Goal: Task Accomplishment & Management: Use online tool/utility

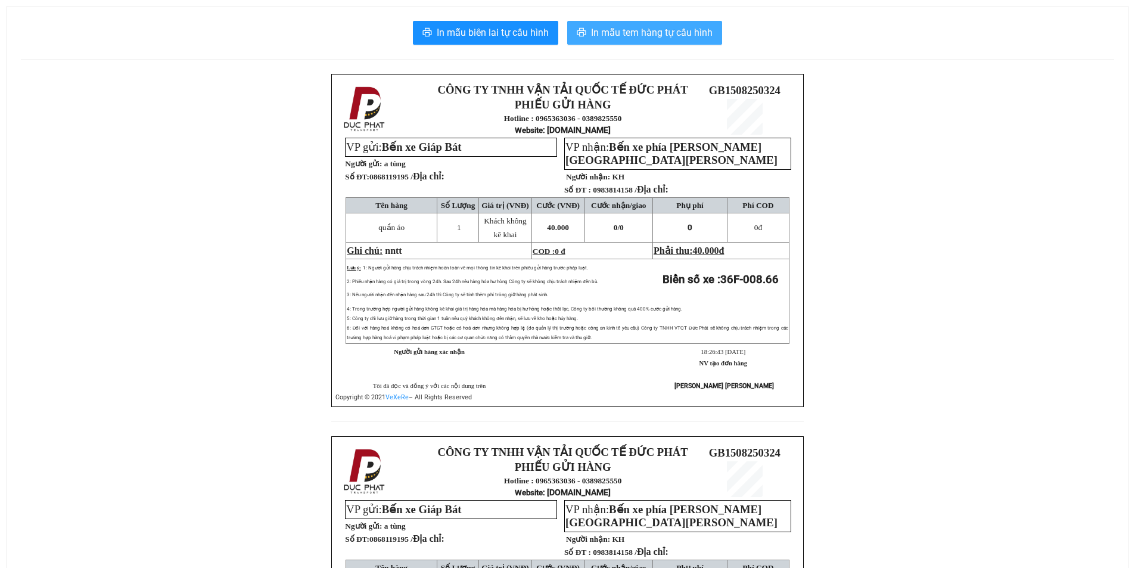
click at [619, 27] on span "In mẫu tem hàng tự cấu hình" at bounding box center [652, 32] width 122 height 15
click at [638, 29] on span "In mẫu tem hàng tự cấu hình" at bounding box center [652, 32] width 122 height 15
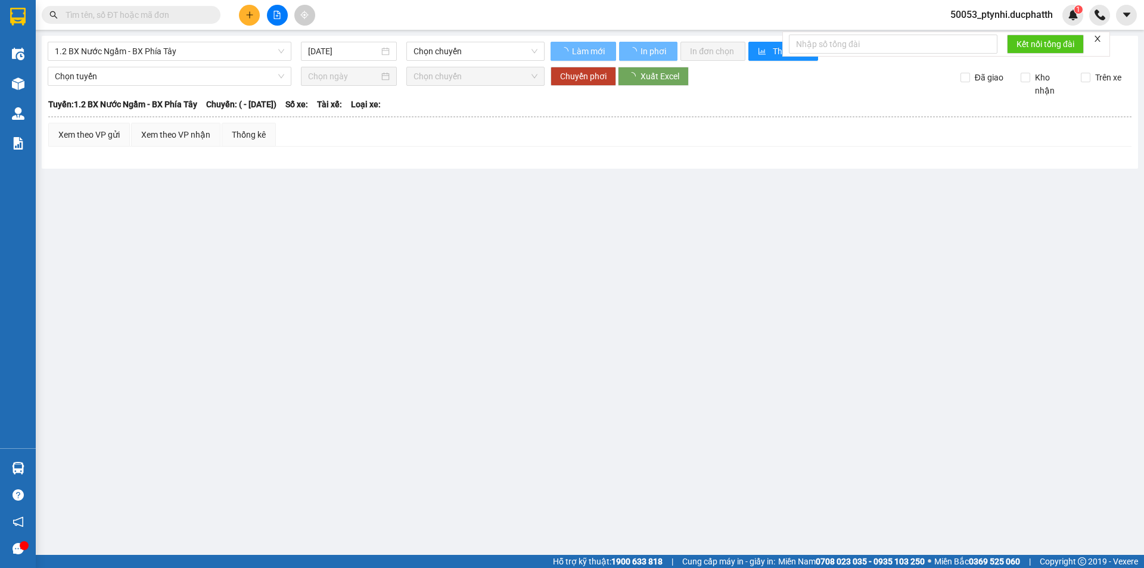
type input "23/04/2025"
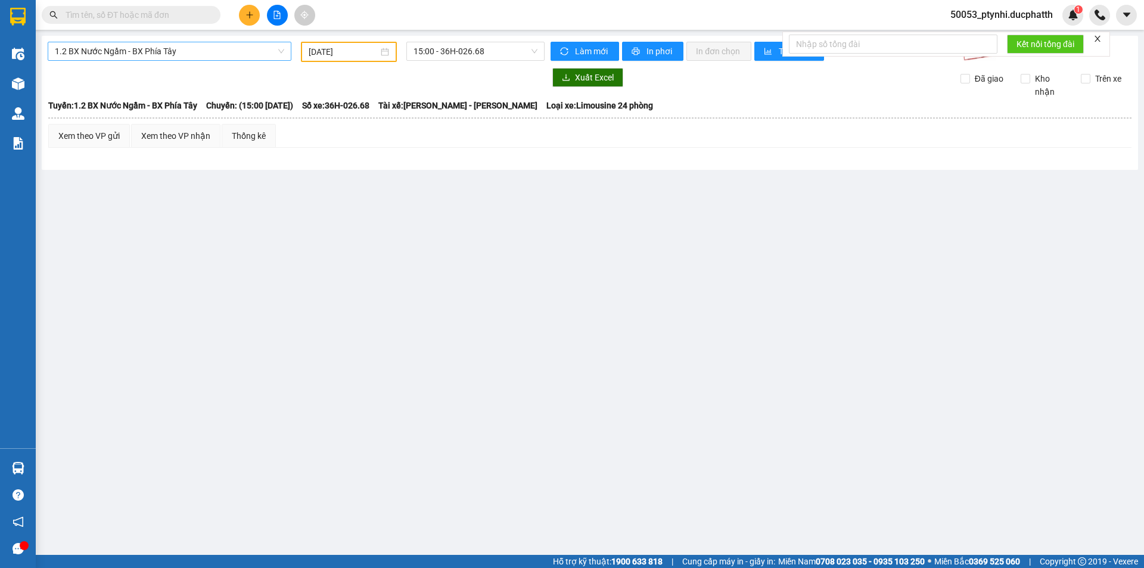
click at [185, 57] on span "1.2 BX Nước Ngầm - BX Phía Tây" at bounding box center [169, 51] width 229 height 18
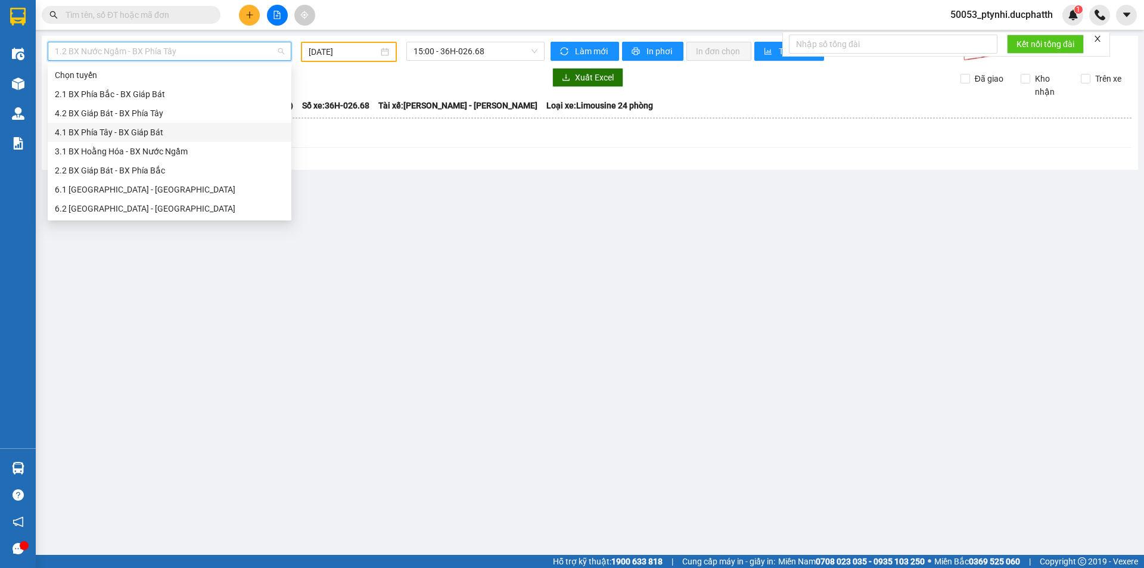
drag, startPoint x: 173, startPoint y: 128, endPoint x: 287, endPoint y: 97, distance: 118.1
click at [173, 127] on div "4.1 BX Phía Tây - BX Giáp Bát" at bounding box center [169, 132] width 229 height 13
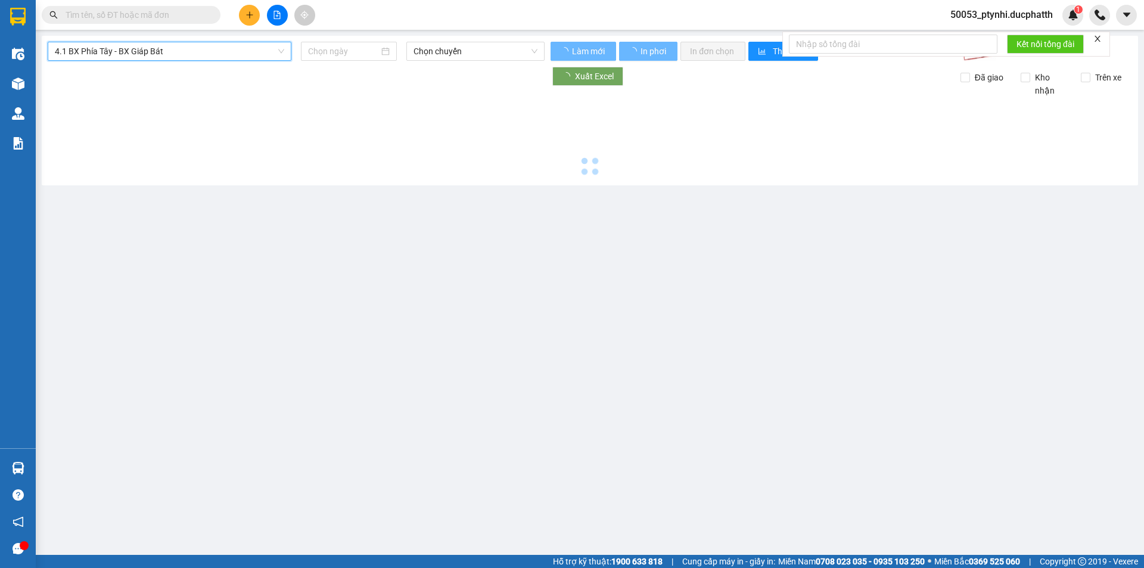
type input "15/08/2025"
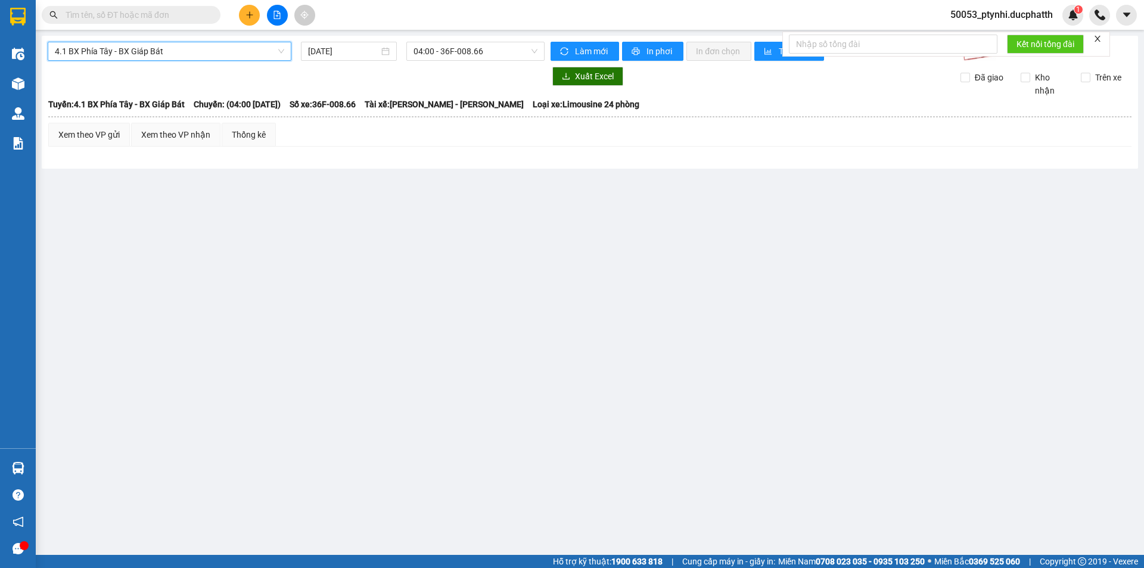
click at [223, 45] on span "4.1 BX Phía Tây - BX Giáp Bát" at bounding box center [169, 51] width 229 height 18
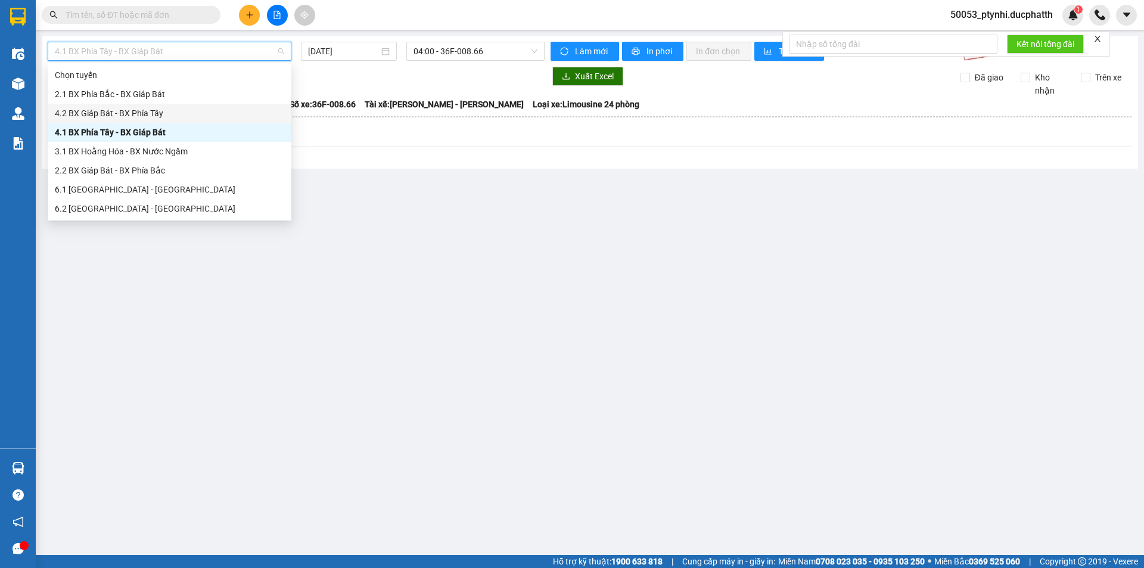
click at [205, 111] on div "4.2 BX Giáp Bát - BX Phía Tây" at bounding box center [169, 113] width 229 height 13
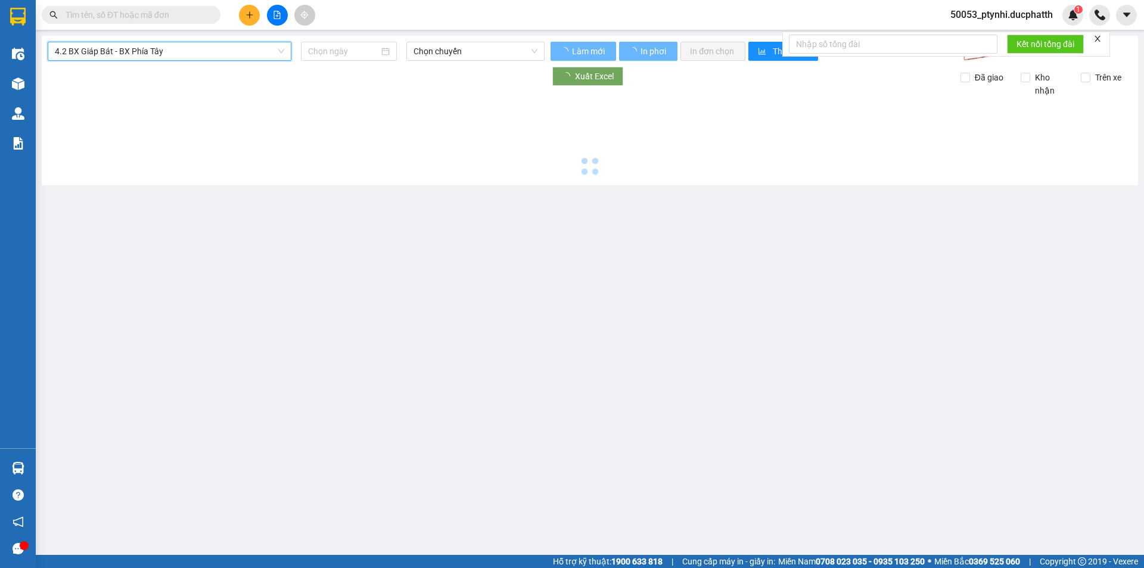
type input "15/08/2025"
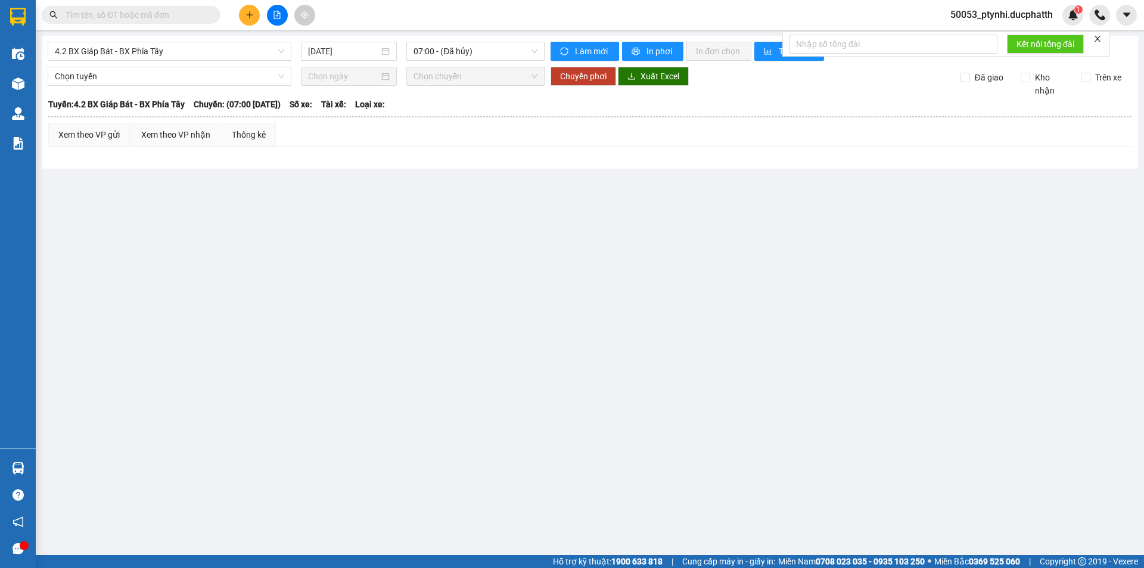
click at [187, 13] on input "text" at bounding box center [136, 14] width 141 height 13
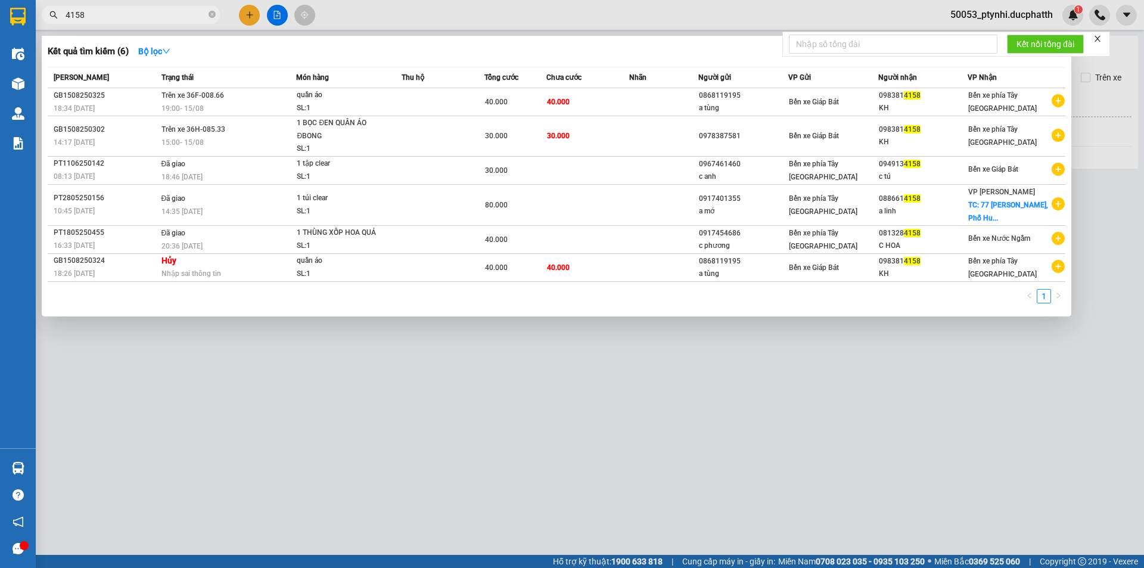
type input "4158"
drag, startPoint x: 358, startPoint y: 498, endPoint x: 178, endPoint y: 240, distance: 314.5
click at [358, 496] on div at bounding box center [572, 284] width 1144 height 568
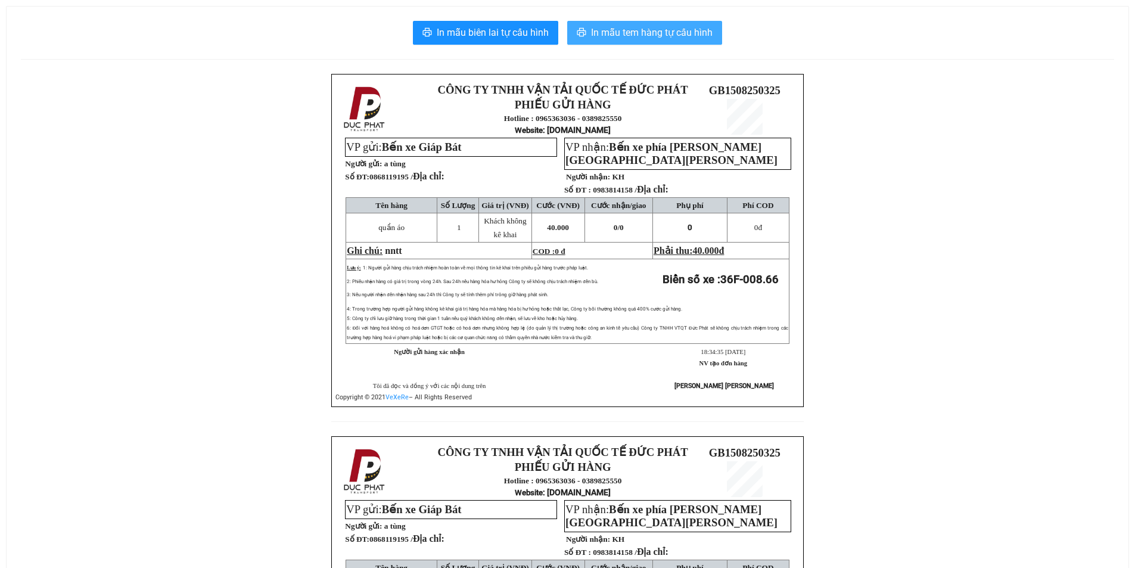
click at [649, 37] on span "In mẫu tem hàng tự cấu hình" at bounding box center [652, 32] width 122 height 15
